Goal: Navigation & Orientation: Understand site structure

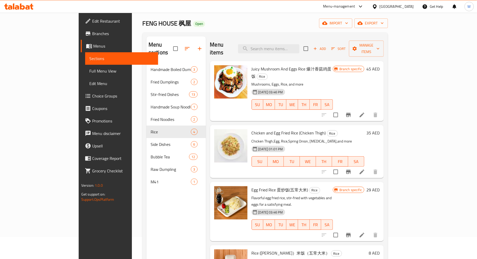
scroll to position [21, 0]
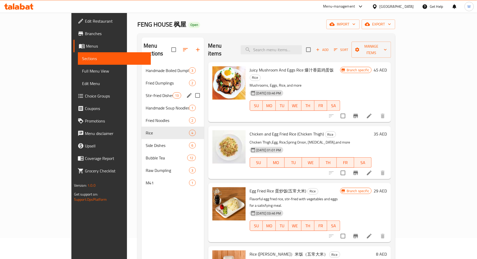
click at [146, 92] on span "Stir-fried Dishes" at bounding box center [159, 95] width 27 height 6
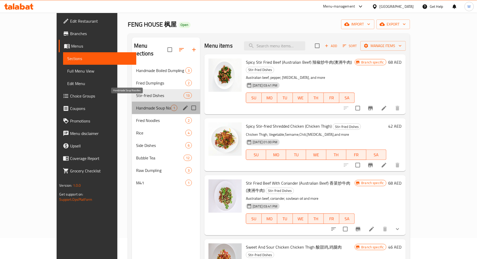
click at [136, 105] on span "Handmade Soup Noodles" at bounding box center [153, 108] width 35 height 6
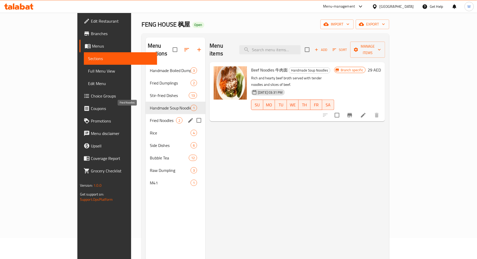
click at [150, 117] on span "Fried Noodles" at bounding box center [163, 120] width 26 height 6
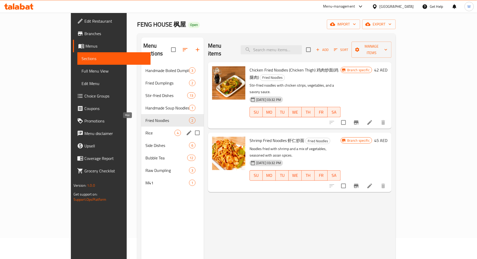
click at [145, 130] on span "Rice" at bounding box center [159, 133] width 29 height 6
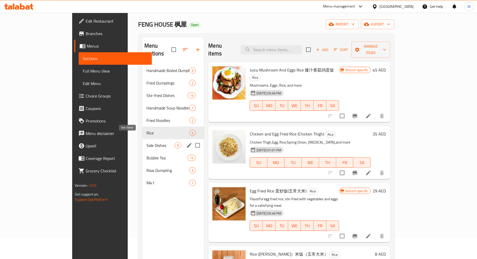
click at [146, 142] on span "Side Dishes" at bounding box center [160, 145] width 29 height 6
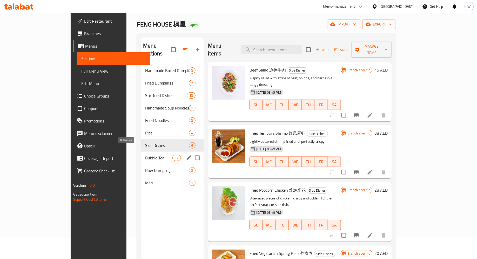
click at [145, 154] on span "Bubble Tea" at bounding box center [158, 157] width 27 height 6
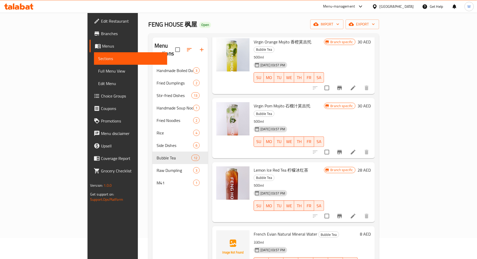
scroll to position [145, 0]
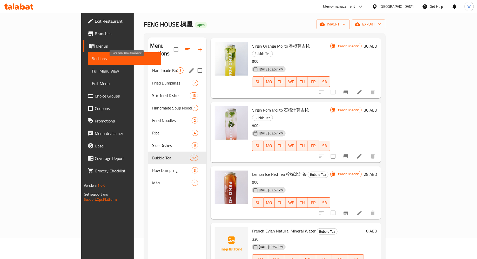
click at [152, 67] on span "Handmade Boiled Dumpling" at bounding box center [164, 70] width 25 height 6
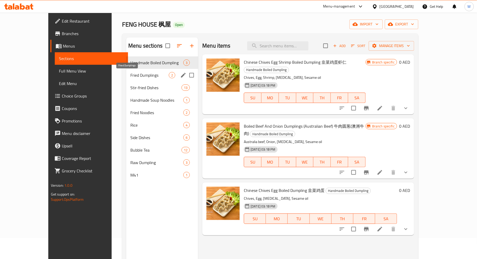
click at [130, 74] on span "Fried Dumplings" at bounding box center [149, 75] width 38 height 6
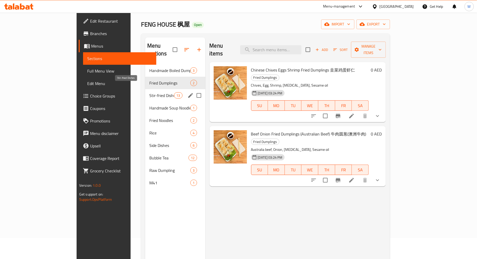
click at [149, 92] on span "Stir-fried Dishes" at bounding box center [161, 95] width 25 height 6
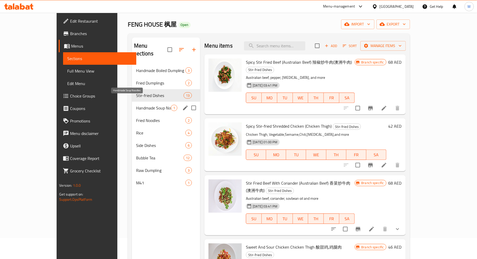
click at [136, 105] on span "Handmade Soup Noodles" at bounding box center [153, 108] width 35 height 6
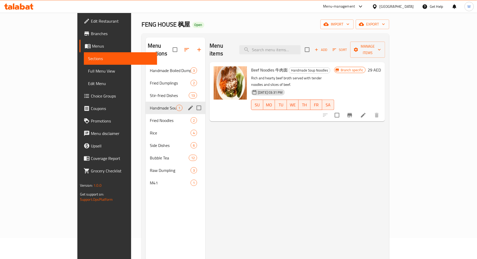
click at [146, 105] on div "Handmade Soup Noodles 1" at bounding box center [176, 108] width 60 height 12
click at [146, 114] on div "Fried Noodles 2" at bounding box center [176, 120] width 60 height 12
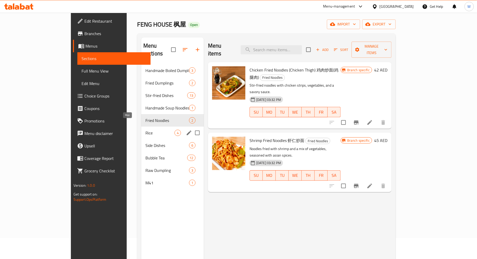
click at [145, 130] on span "Rice" at bounding box center [159, 133] width 29 height 6
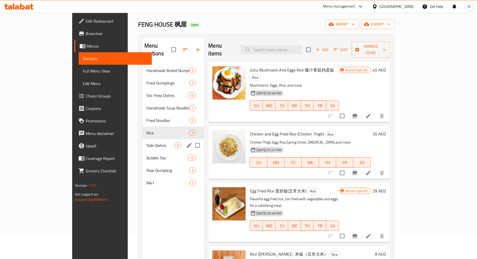
click at [142, 139] on div "Side Dishes 6" at bounding box center [173, 145] width 62 height 12
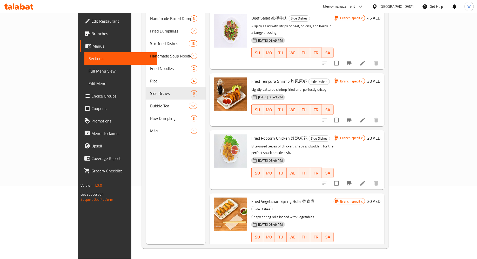
scroll to position [94, 0]
